Goal: Task Accomplishment & Management: Manage account settings

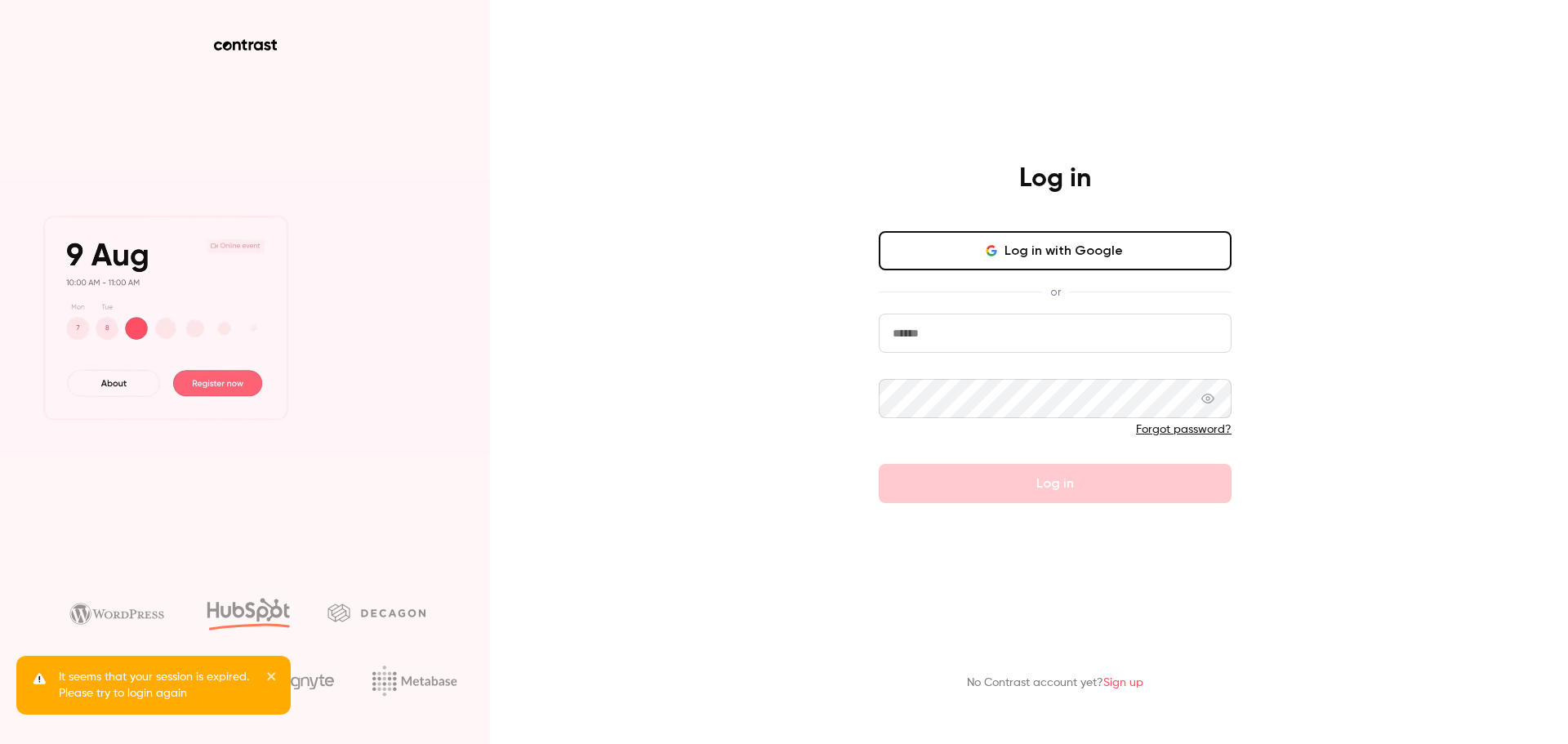
type input "**********"
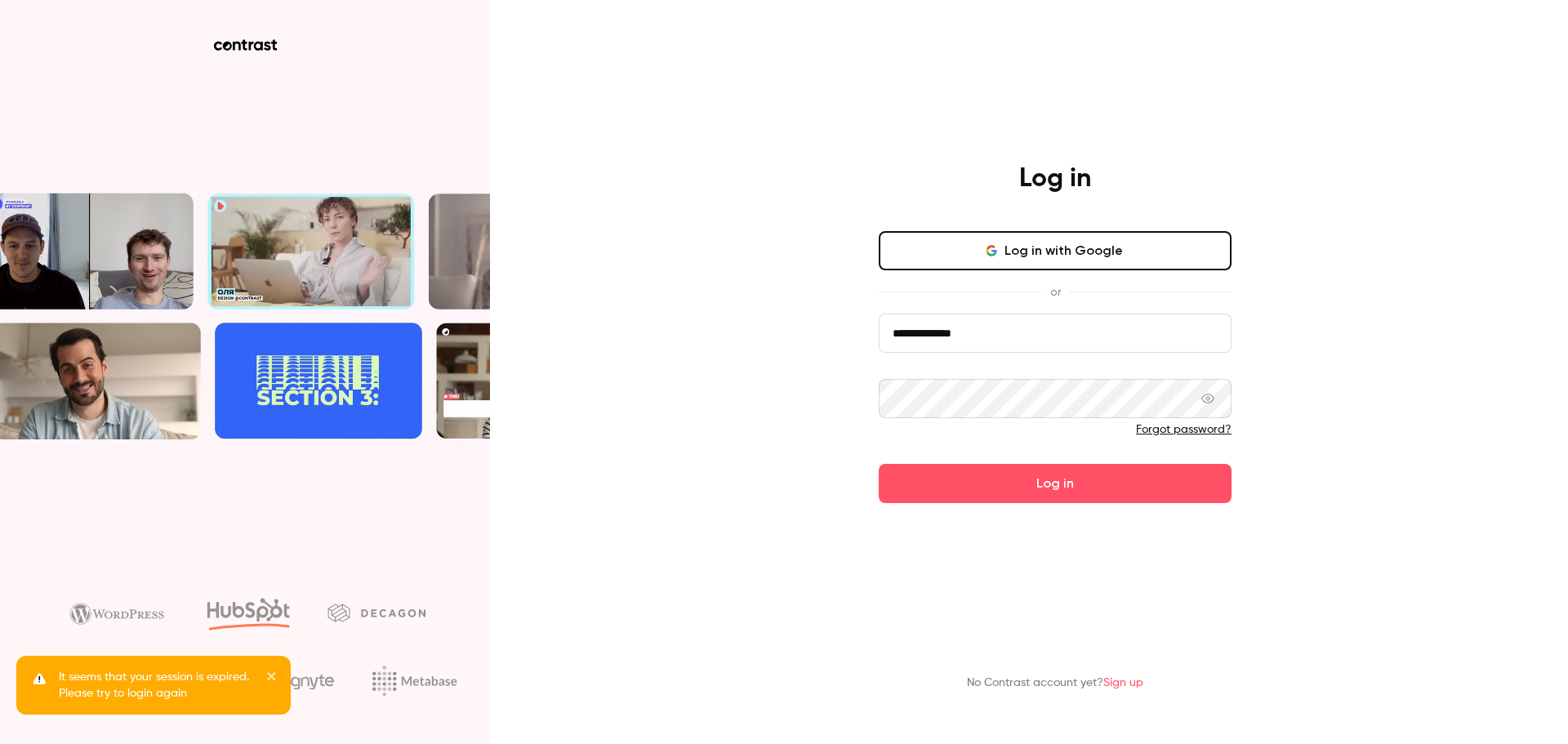
click at [973, 486] on form "**********" at bounding box center [1055, 408] width 353 height 190
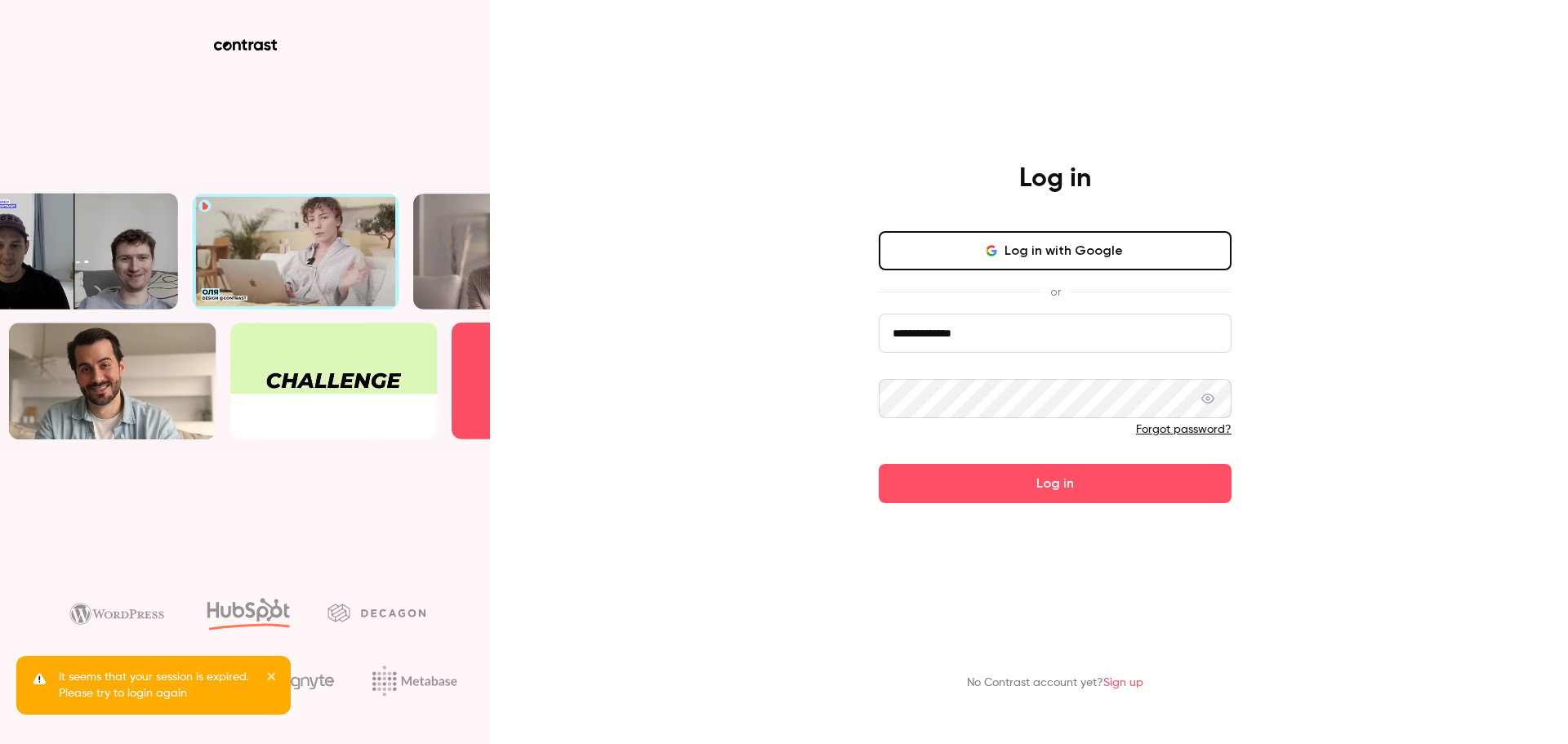
click at [973, 486] on button "Log in" at bounding box center [1055, 484] width 353 height 39
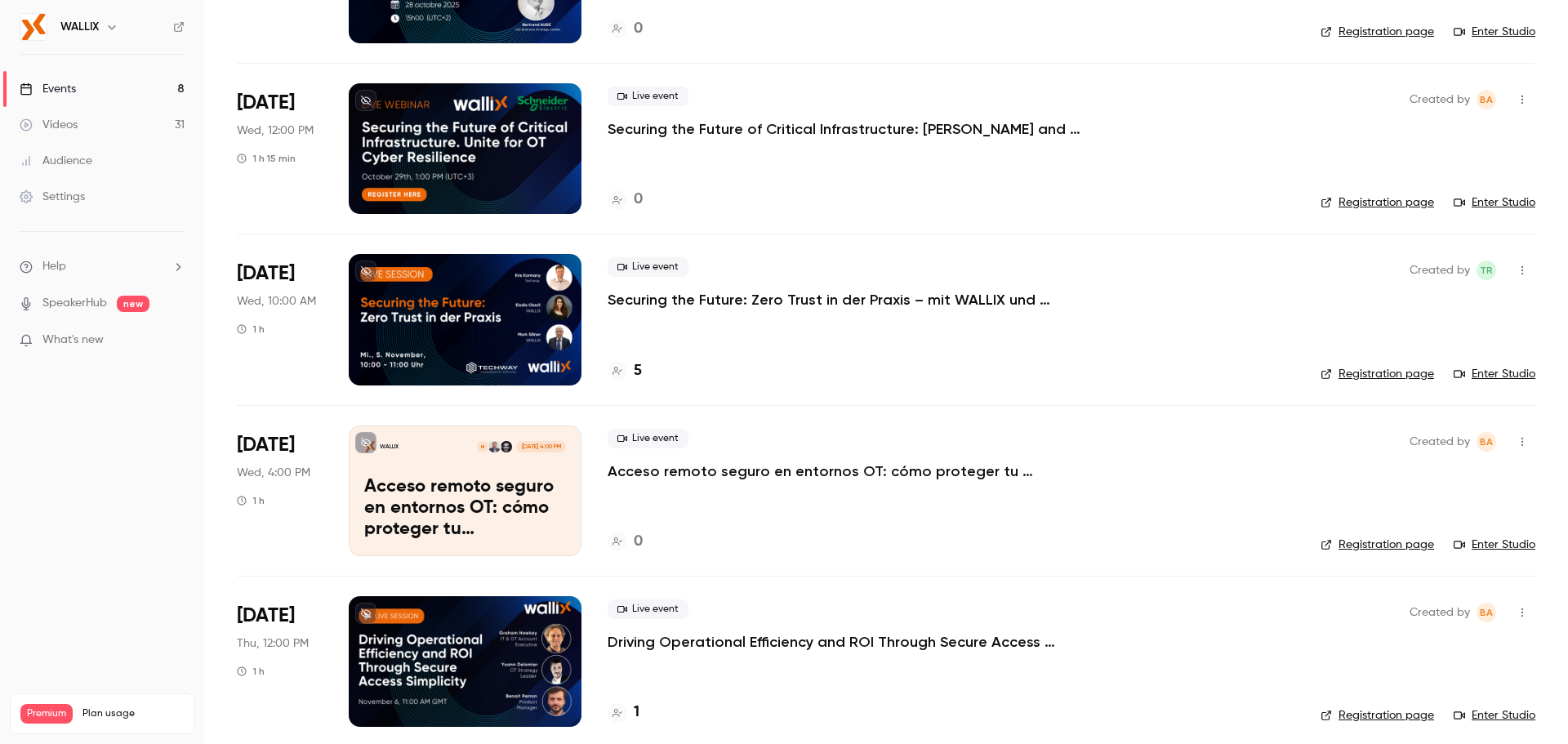
scroll to position [652, 0]
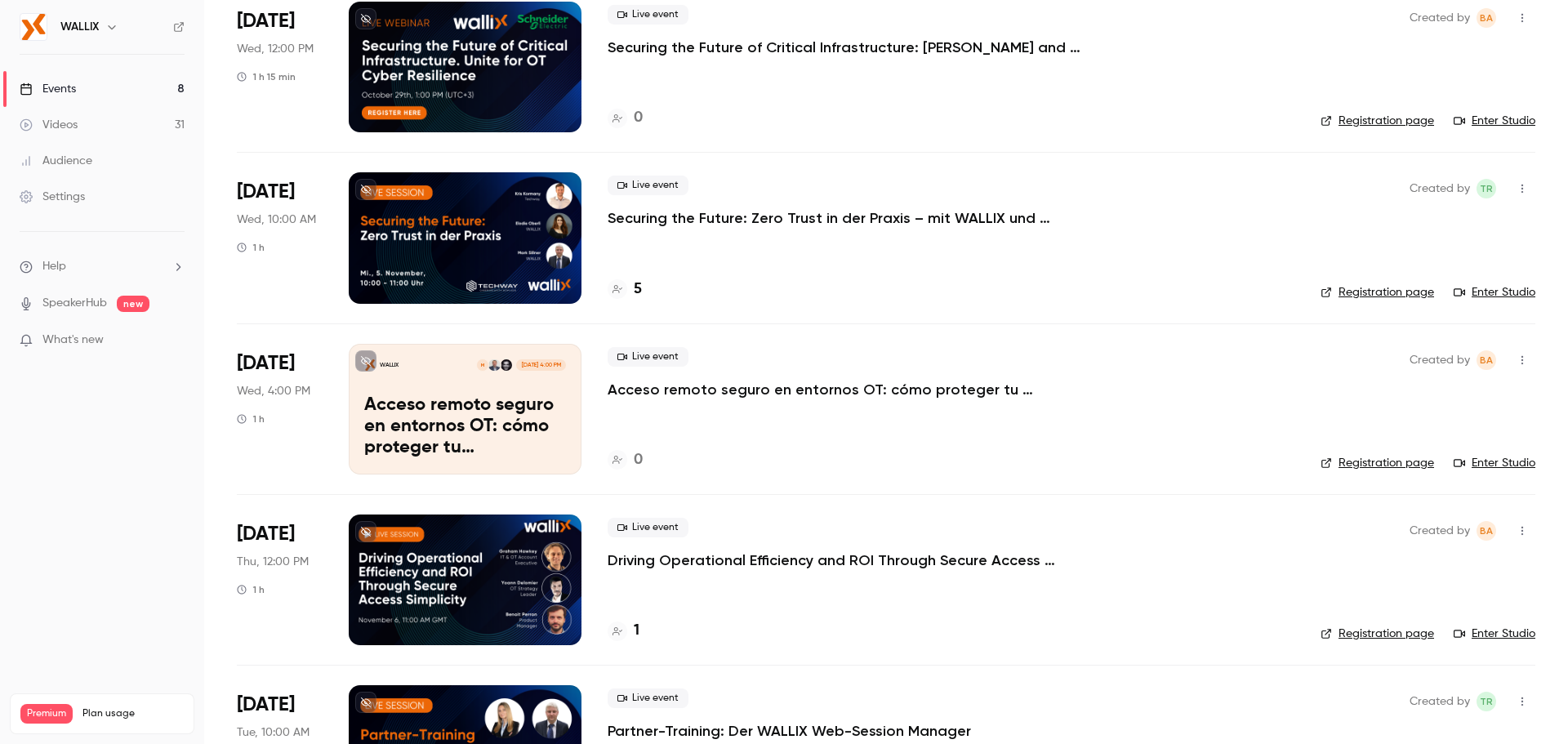
click at [441, 564] on div at bounding box center [465, 579] width 233 height 131
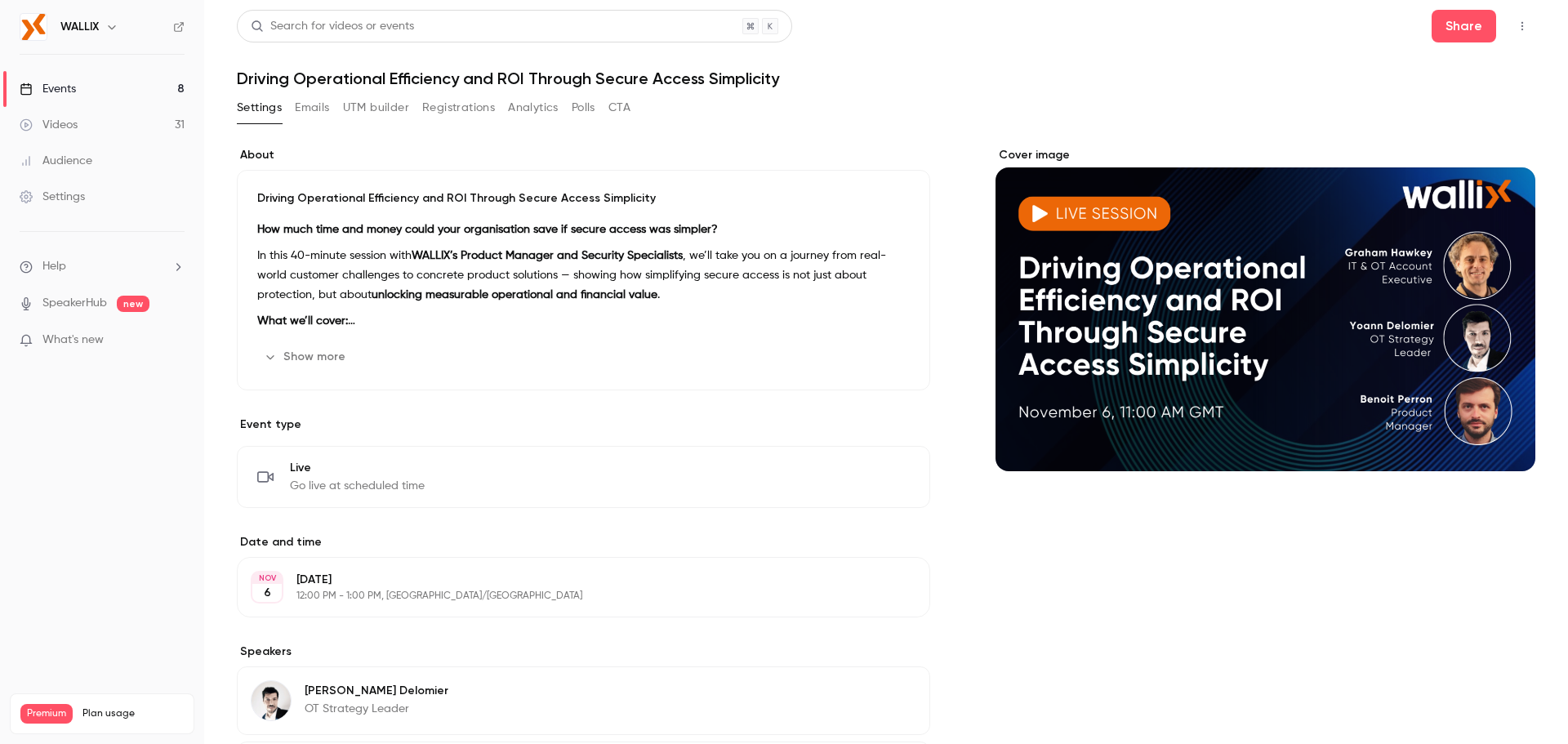
click at [886, 595] on button "Edit" at bounding box center [886, 587] width 60 height 27
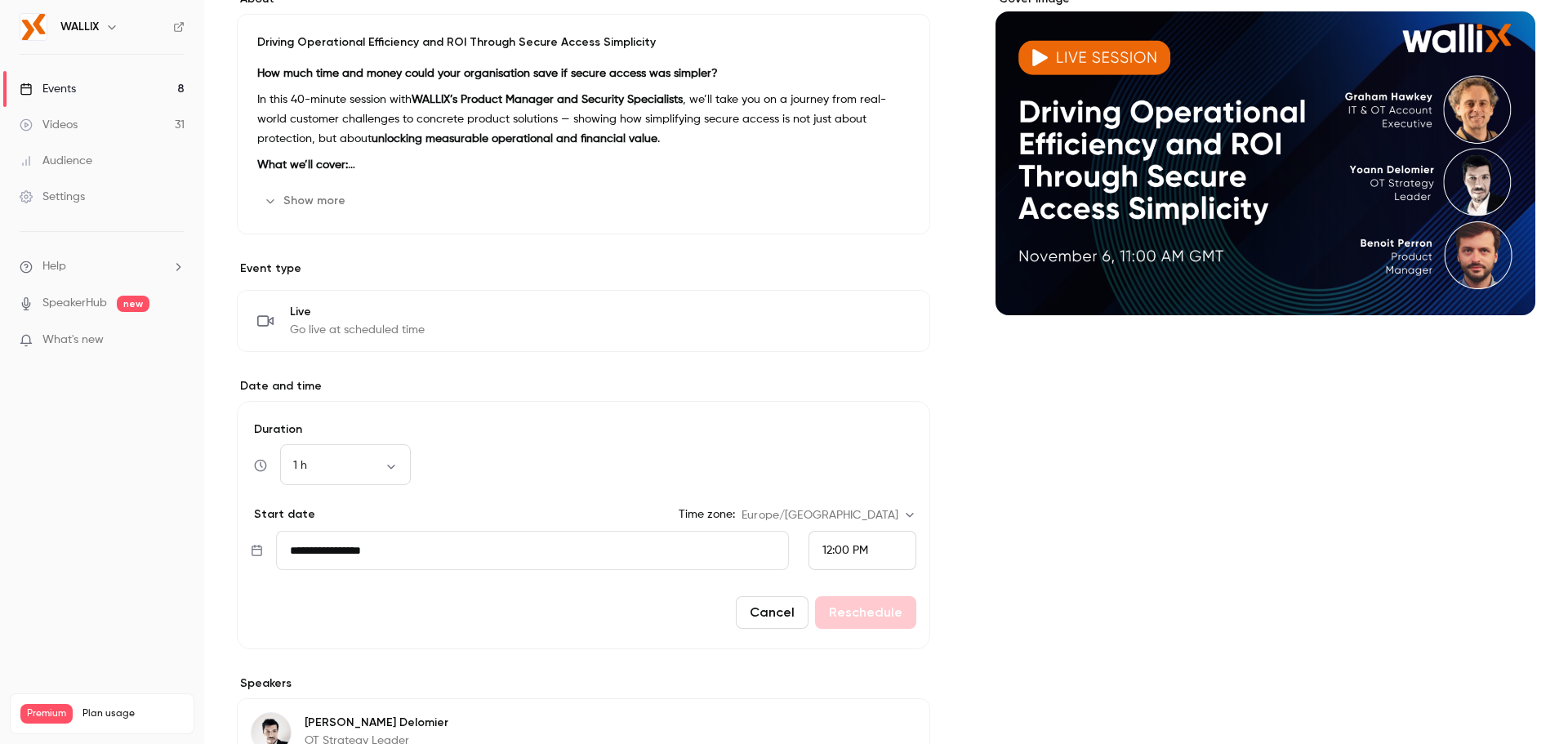
scroll to position [163, 0]
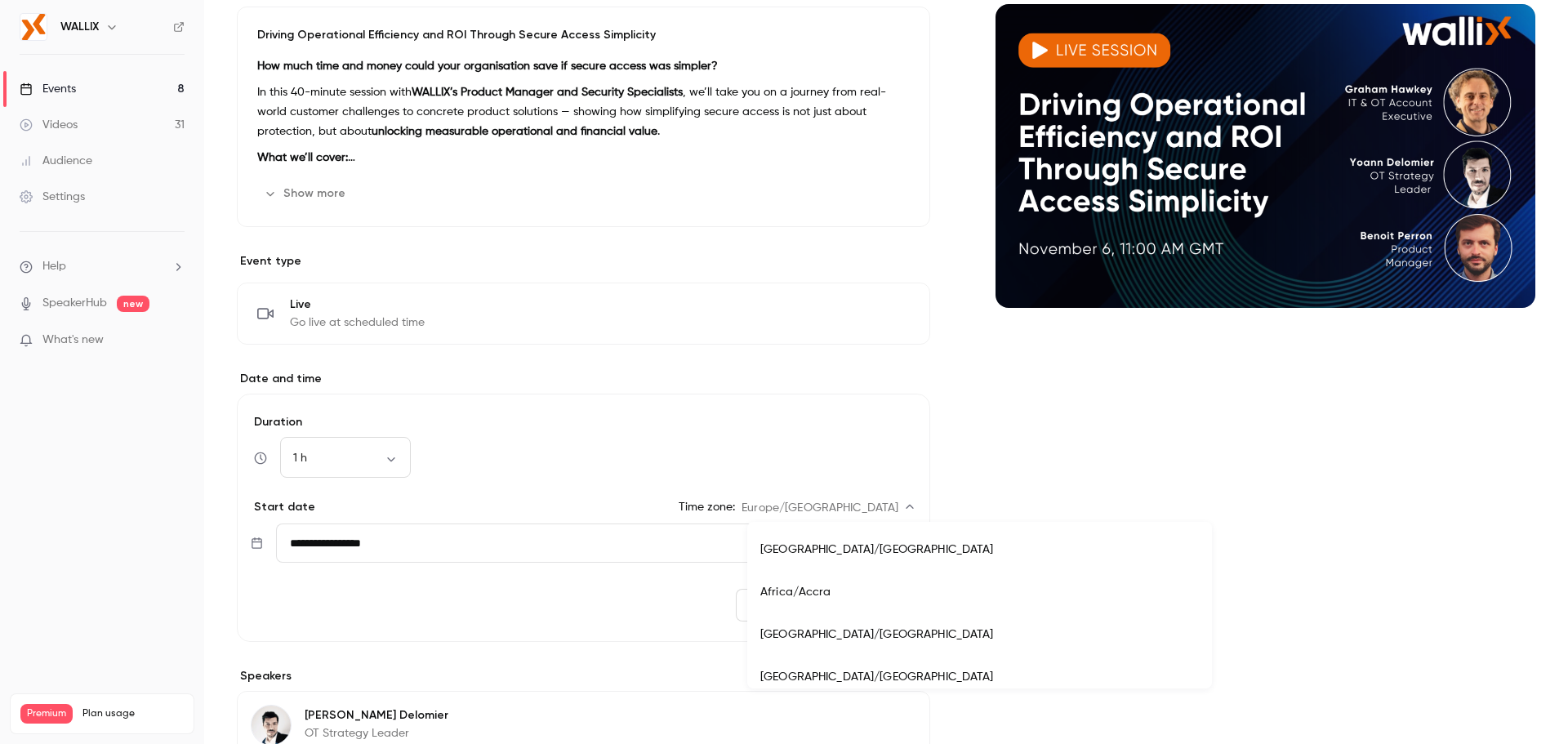
click at [857, 505] on body "WALLIX Events 8 Videos 31 Audience Settings Help SpeakerHub new What's new Prem…" at bounding box center [784, 372] width 1568 height 744
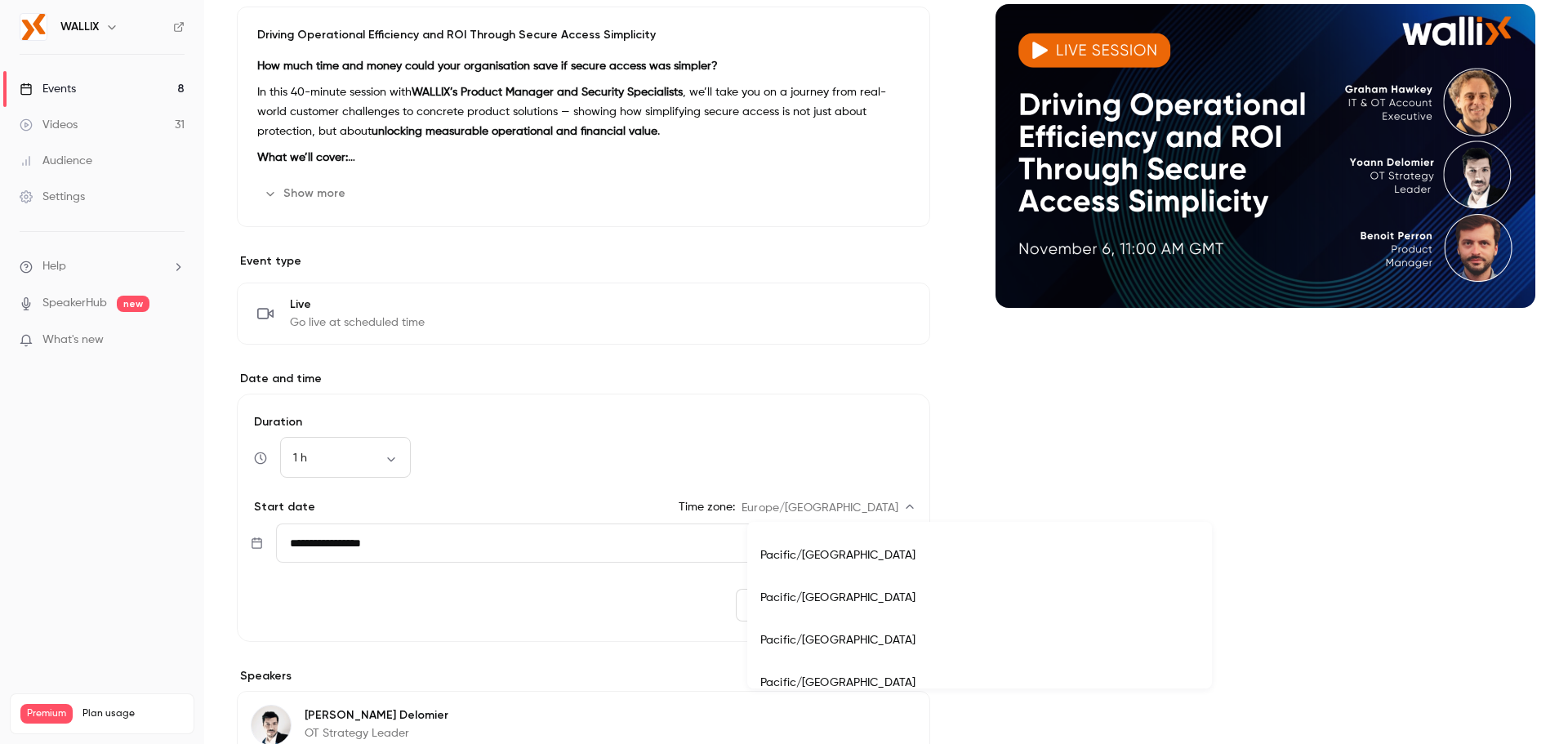
scroll to position [17020, 0]
click at [847, 507] on div at bounding box center [784, 372] width 1568 height 744
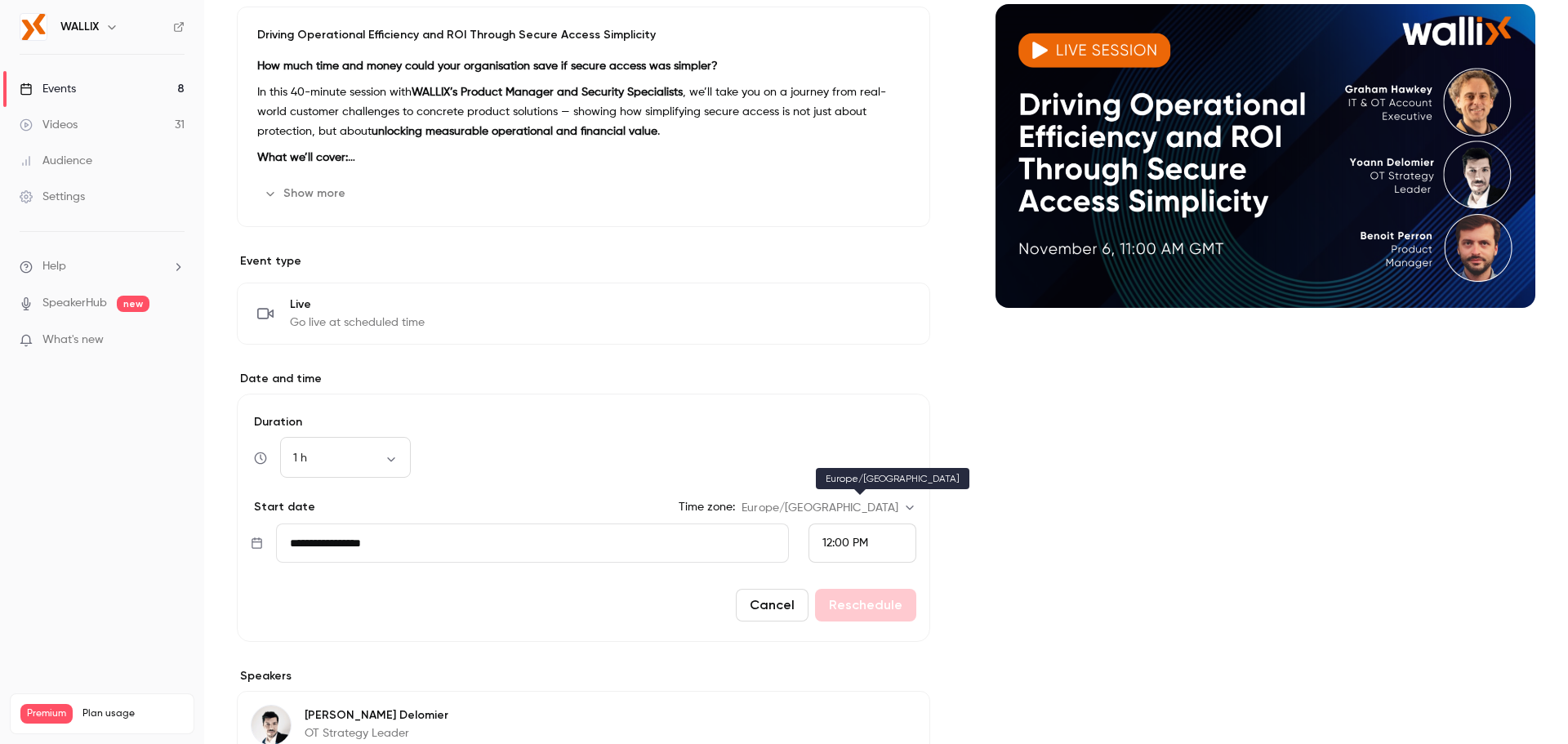
click at [887, 500] on body "WALLIX Events 8 Videos 31 Audience Settings Help SpeakerHub new What's new Prem…" at bounding box center [784, 372] width 1568 height 744
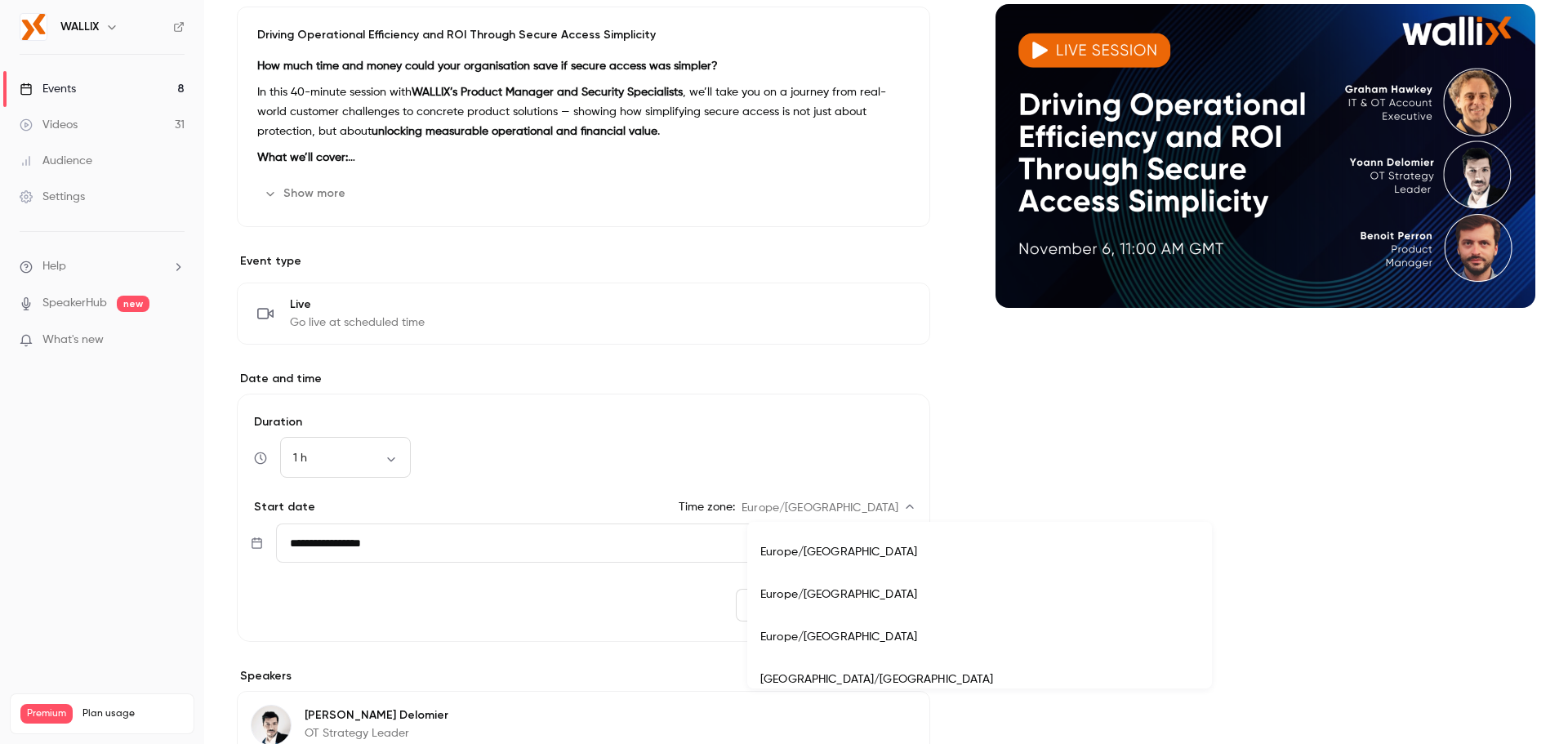
scroll to position [13626, 0]
